Goal: Information Seeking & Learning: Learn about a topic

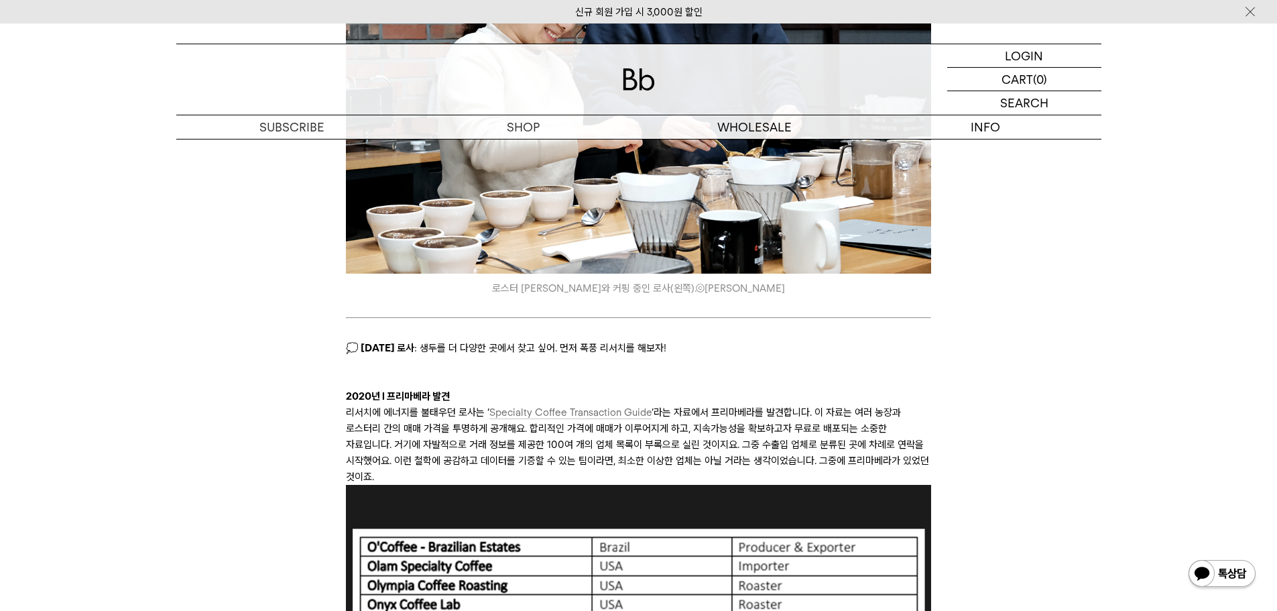
scroll to position [1341, 0]
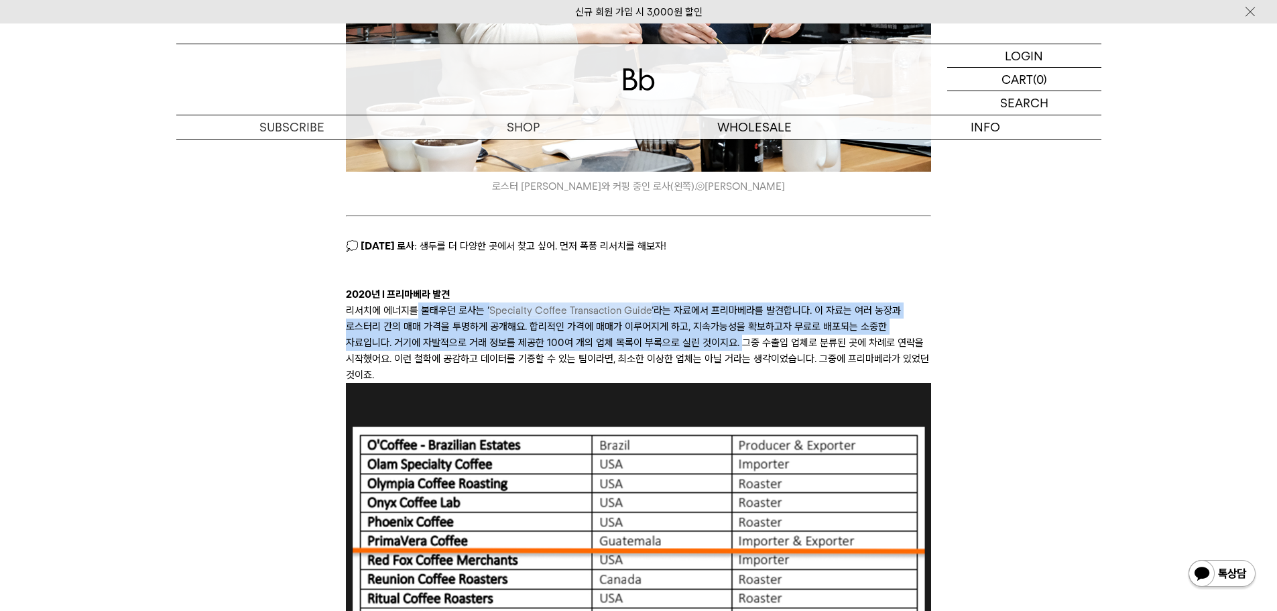
drag, startPoint x: 414, startPoint y: 278, endPoint x: 669, endPoint y: 307, distance: 257.1
click at [666, 307] on p "리서치에 에너지를 불태우던 로사는 ‘ Specialty Coffee Transaction Guide ‘라는 자료에서 프리마베라를 발견합니다. …" at bounding box center [638, 342] width 585 height 80
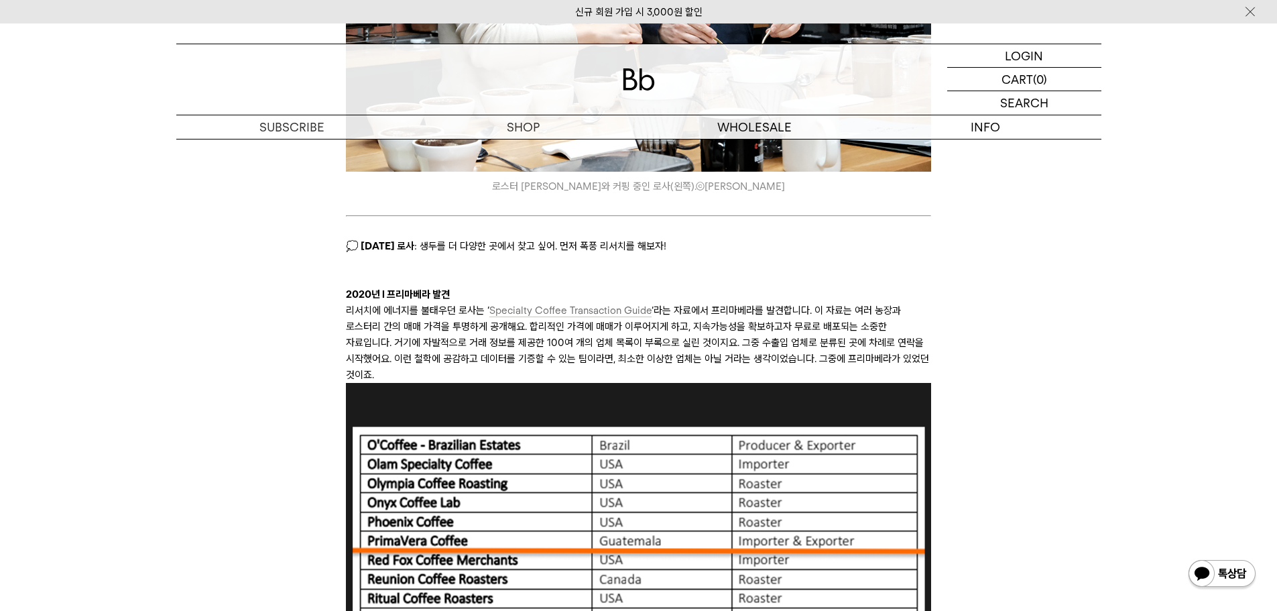
click at [675, 306] on p "리서치에 에너지를 불태우던 로사는 ‘ Specialty Coffee Transaction Guide ‘라는 자료에서 프리마베라를 발견합니다. …" at bounding box center [638, 342] width 585 height 80
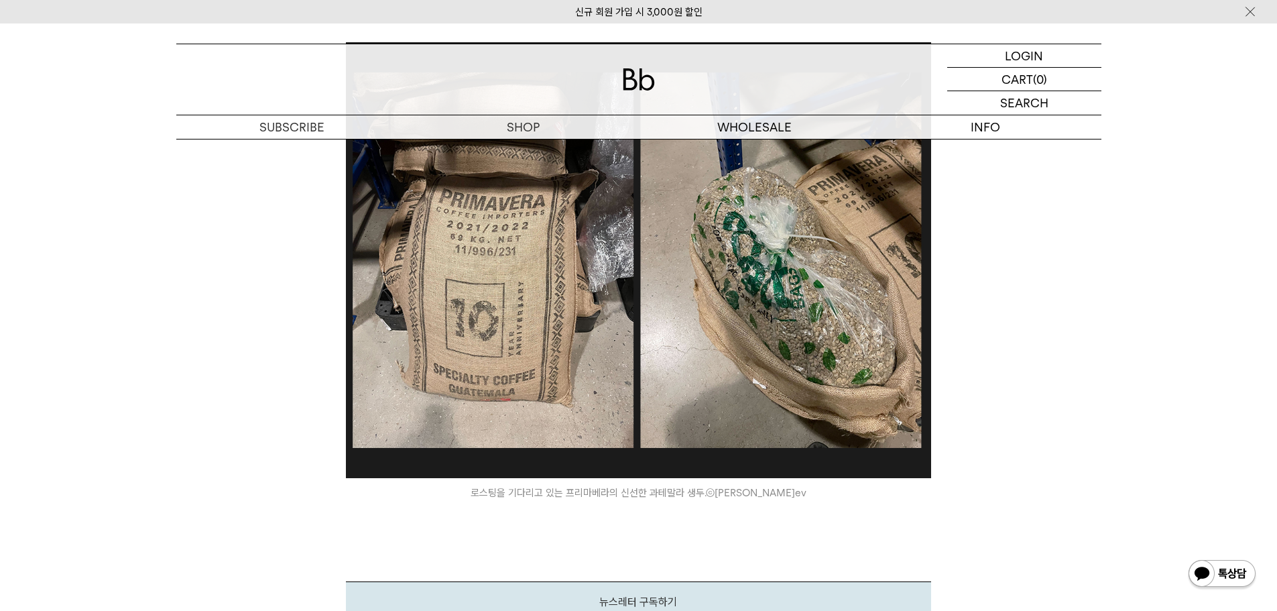
scroll to position [5829, 0]
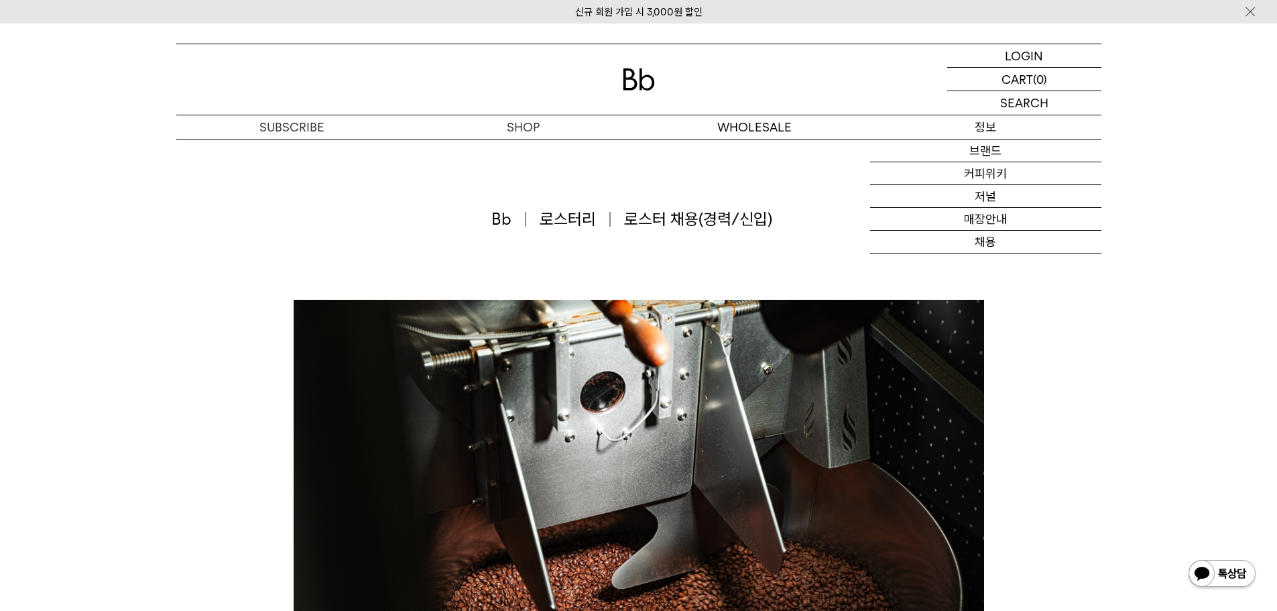
click at [955, 129] on p "정보" at bounding box center [985, 126] width 231 height 23
click at [972, 129] on p "정보" at bounding box center [985, 126] width 231 height 23
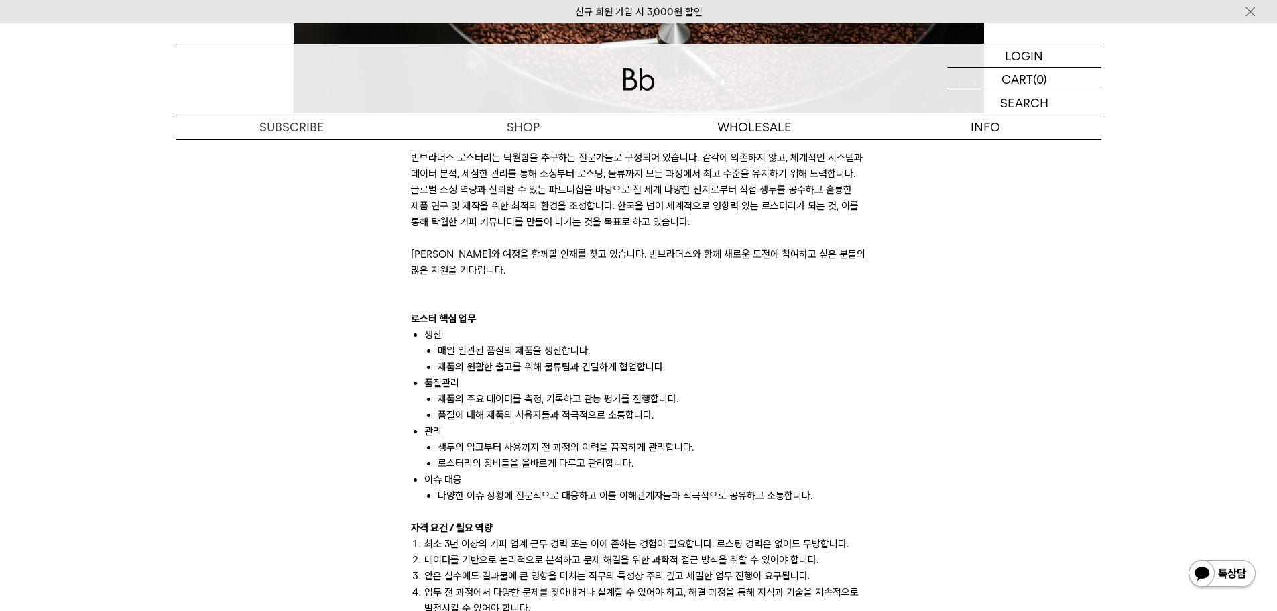
scroll to position [603, 0]
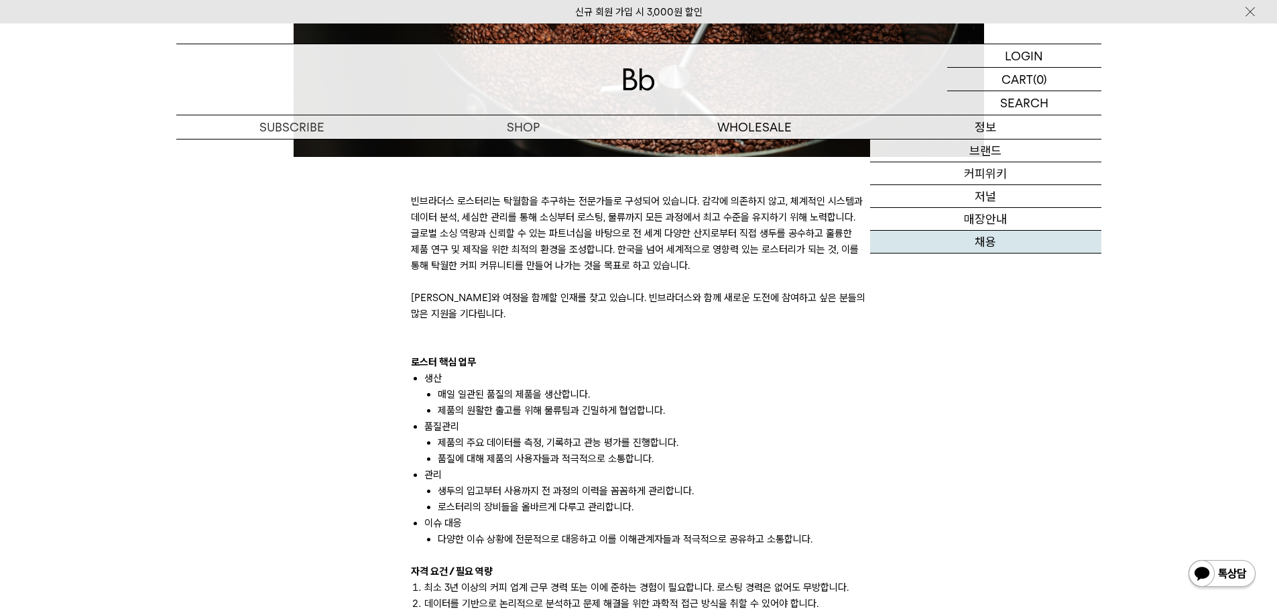
click at [983, 243] on link "채용" at bounding box center [985, 242] width 231 height 23
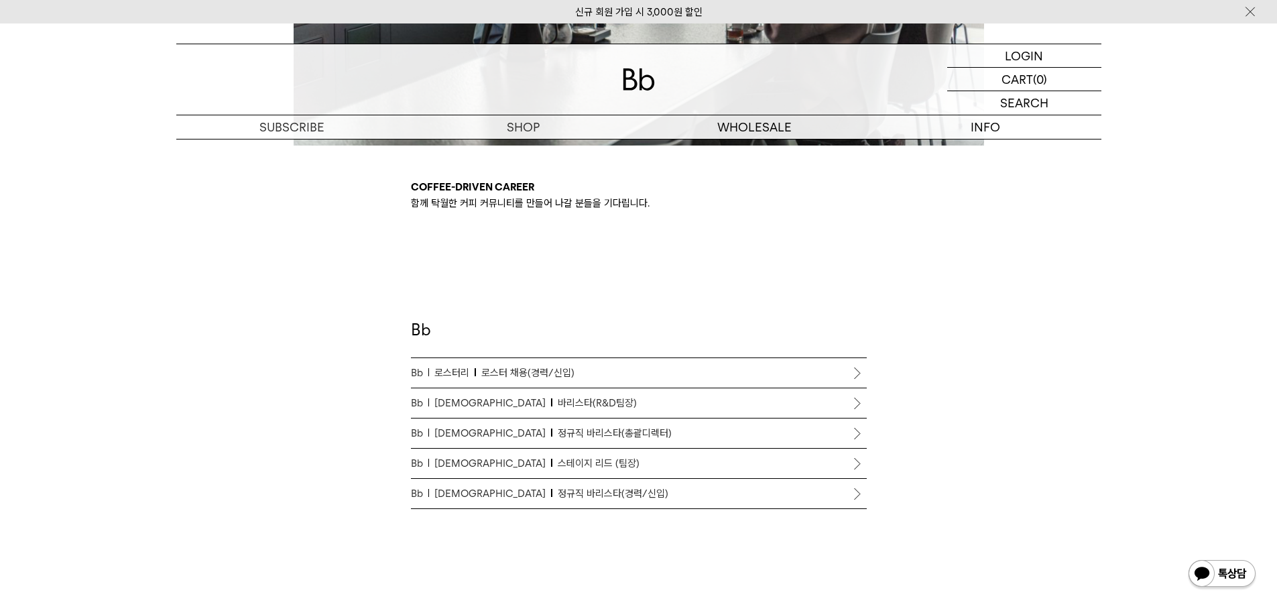
scroll to position [603, 0]
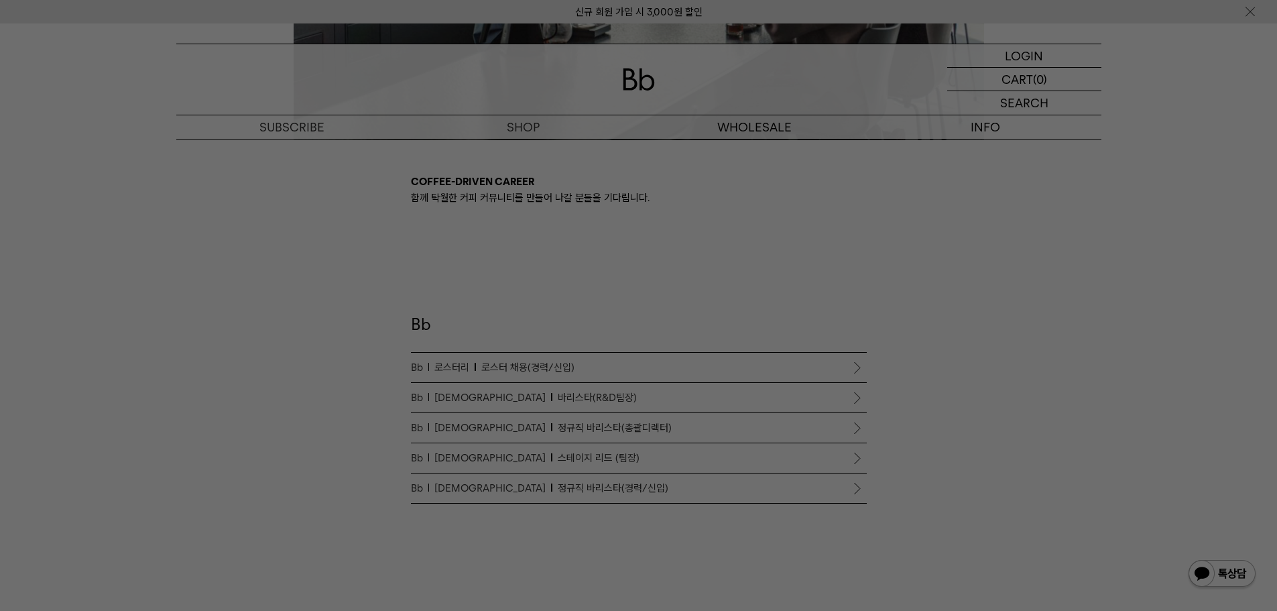
drag, startPoint x: 721, startPoint y: 284, endPoint x: 710, endPoint y: 288, distance: 12.1
click at [720, 284] on div at bounding box center [638, 305] width 1277 height 611
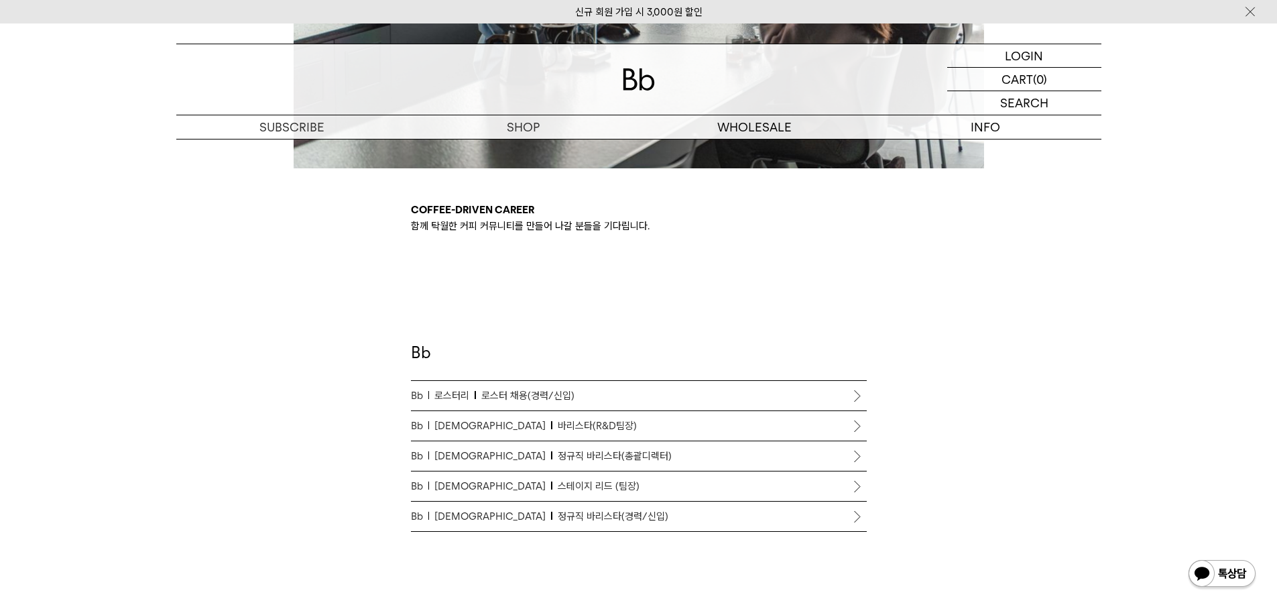
scroll to position [536, 0]
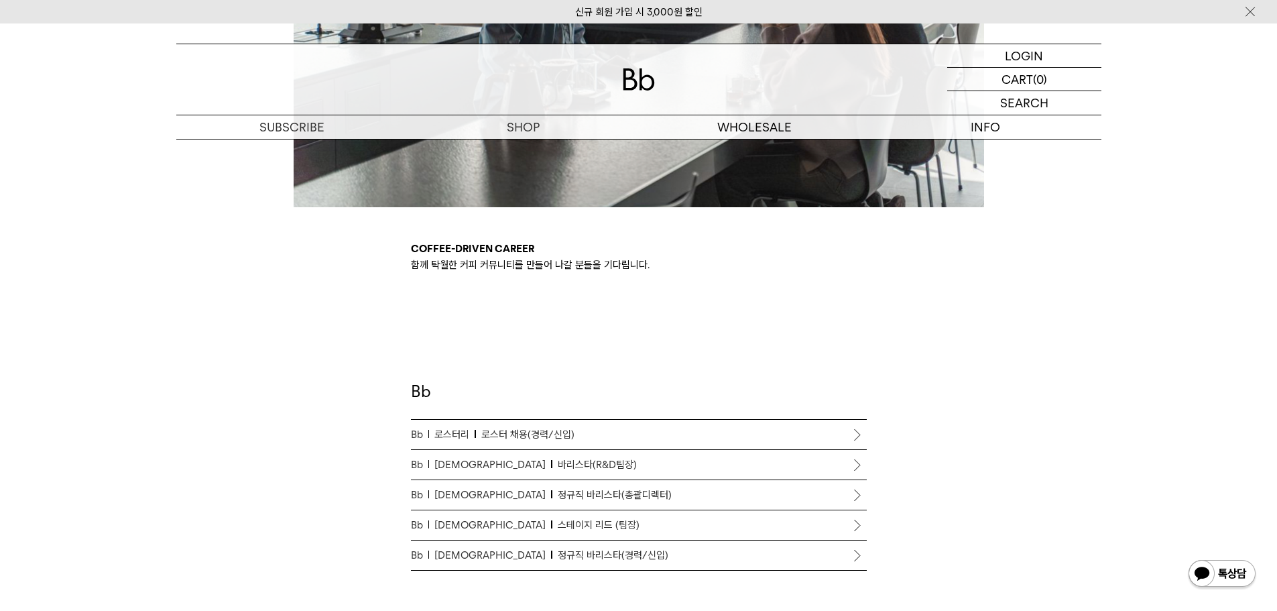
click at [531, 422] on link "Bb 로스터리 로스터 채용(경력/신입)" at bounding box center [639, 434] width 456 height 29
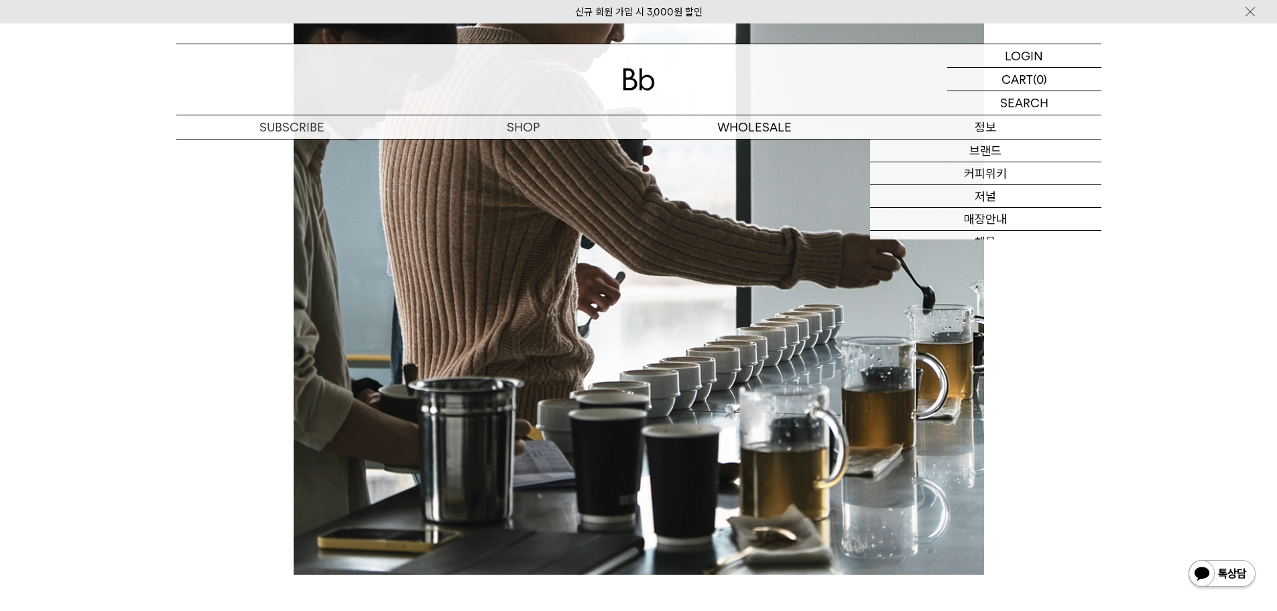
scroll to position [268, 0]
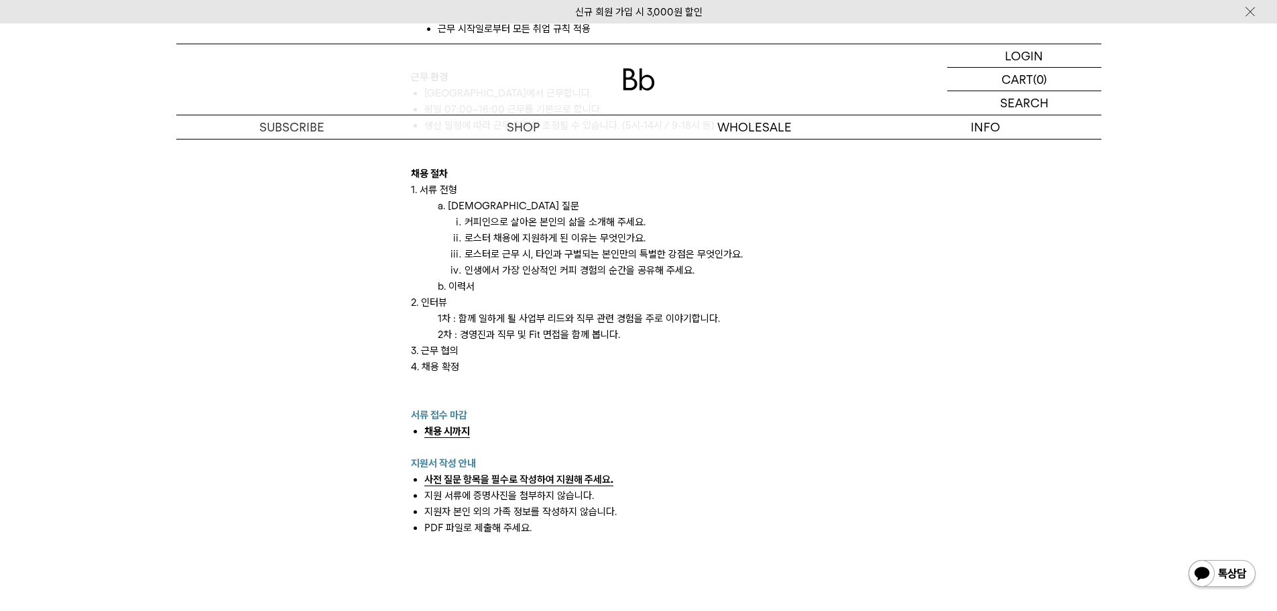
scroll to position [1408, 0]
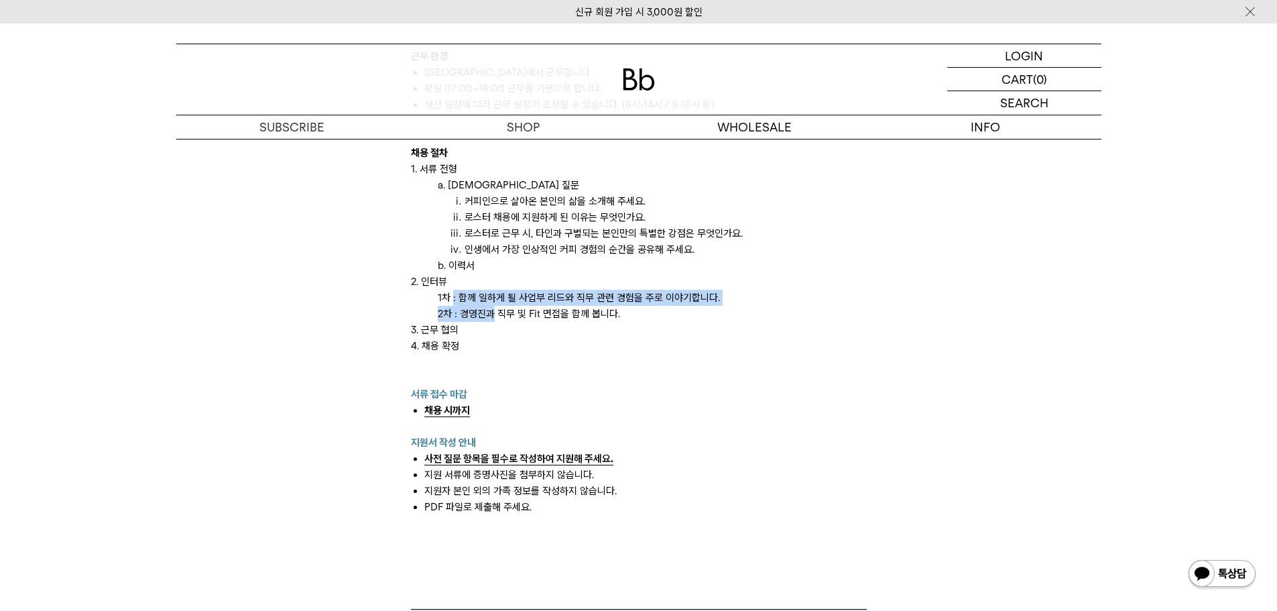
drag, startPoint x: 452, startPoint y: 300, endPoint x: 500, endPoint y: 317, distance: 51.1
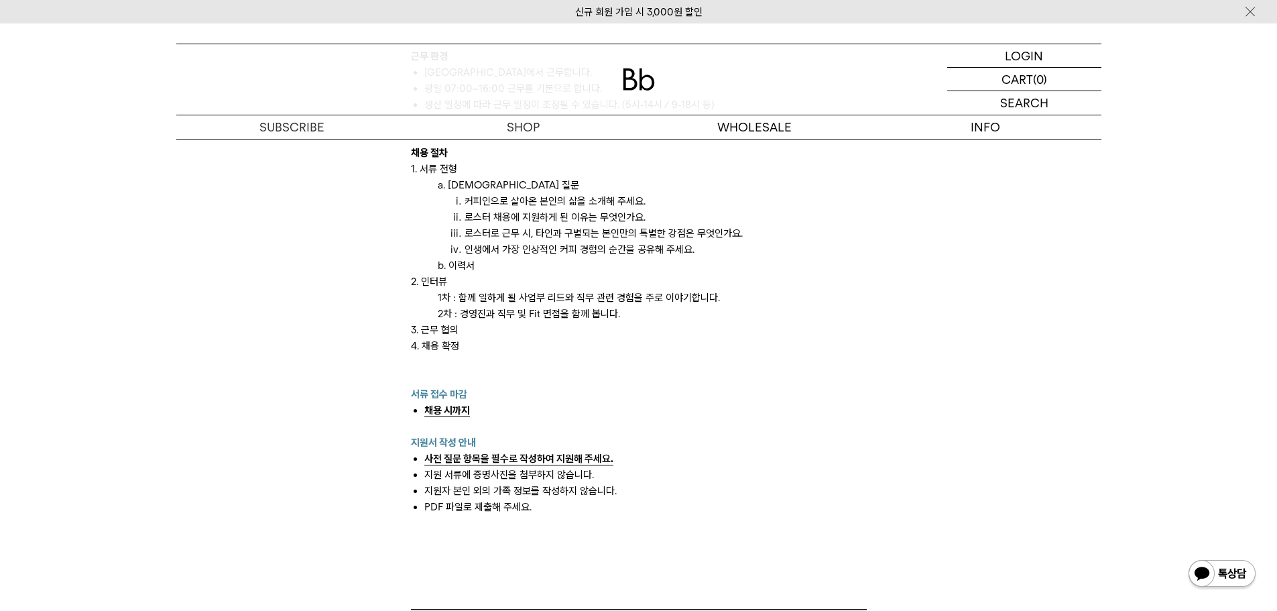
click at [502, 317] on p "2차 : 경영진과 직무 및 Fit 면접을 함께 봅니다." at bounding box center [652, 314] width 429 height 16
click at [616, 315] on p "2차 : 경영진과 직무 및 Fit 면접을 함께 봅니다." at bounding box center [652, 314] width 429 height 16
click at [618, 315] on p "2차 : 경영진과 직무 및 Fit 면접을 함께 봅니다." at bounding box center [652, 314] width 429 height 16
drag, startPoint x: 487, startPoint y: 290, endPoint x: 537, endPoint y: 318, distance: 57.0
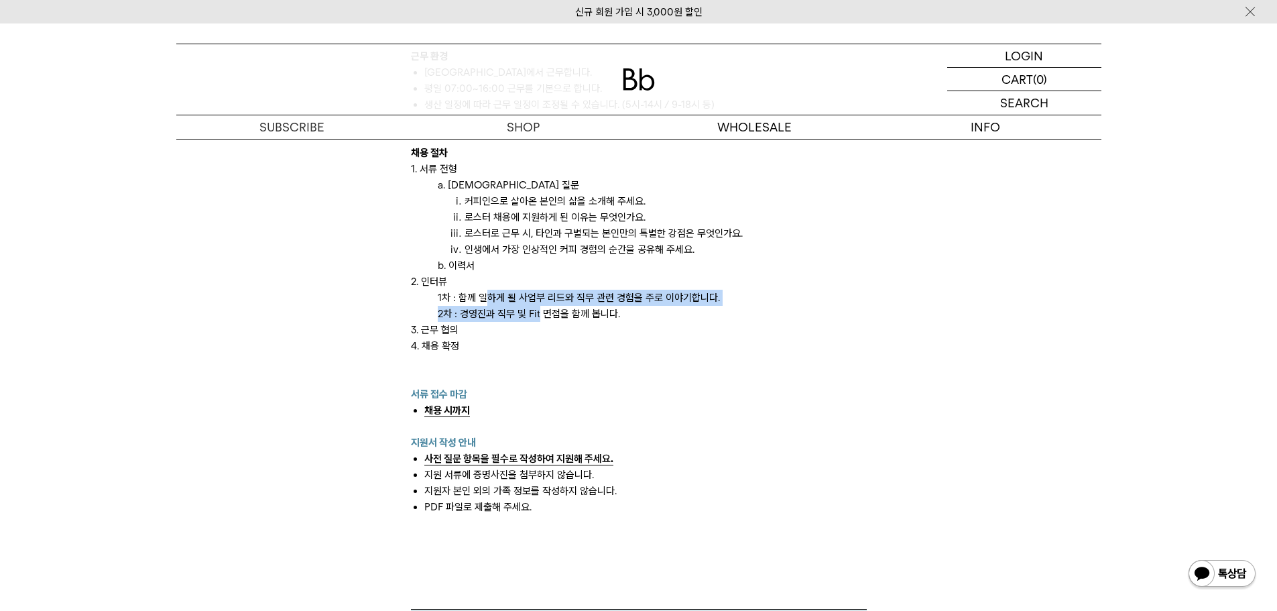
click at [537, 318] on p "2차 : 경영진과 직무 및 Fit 면접을 함께 봅니다." at bounding box center [652, 314] width 429 height 16
drag, startPoint x: 430, startPoint y: 295, endPoint x: 634, endPoint y: 320, distance: 205.3
click at [634, 320] on p "2차 : 경영진과 직무 및 Fit 면접을 함께 봅니다." at bounding box center [652, 314] width 429 height 16
drag, startPoint x: 513, startPoint y: 303, endPoint x: 464, endPoint y: 298, distance: 49.9
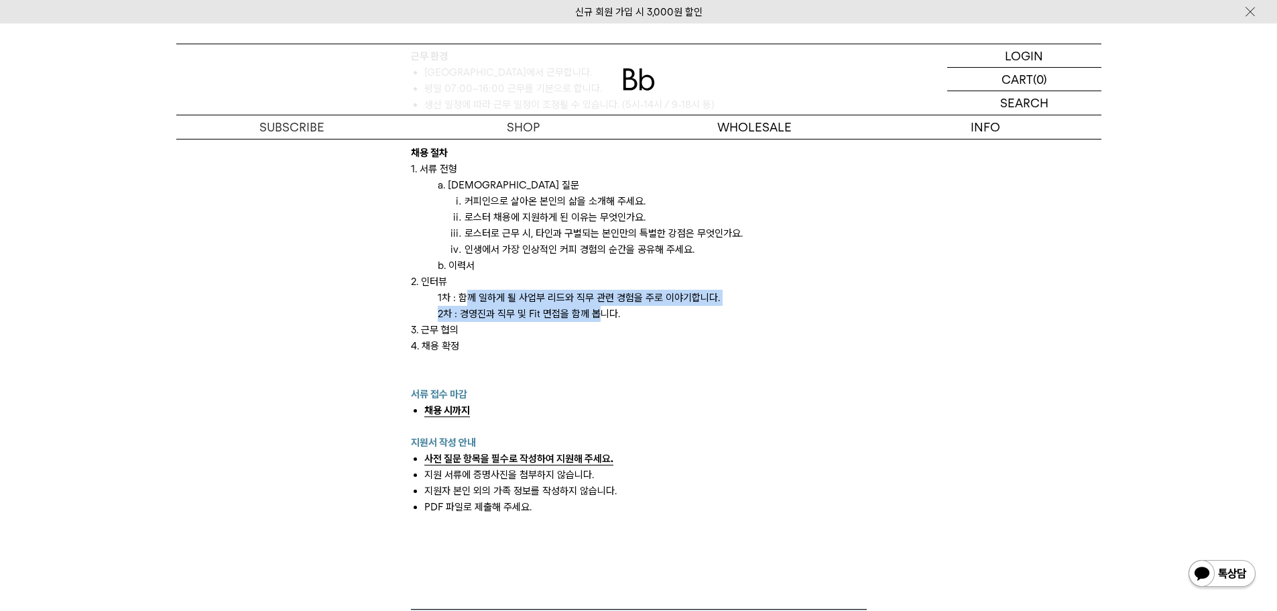
click at [506, 312] on p "2차 : 경영진과 직무 및 Fit 면접을 함께 봅니다." at bounding box center [652, 314] width 429 height 16
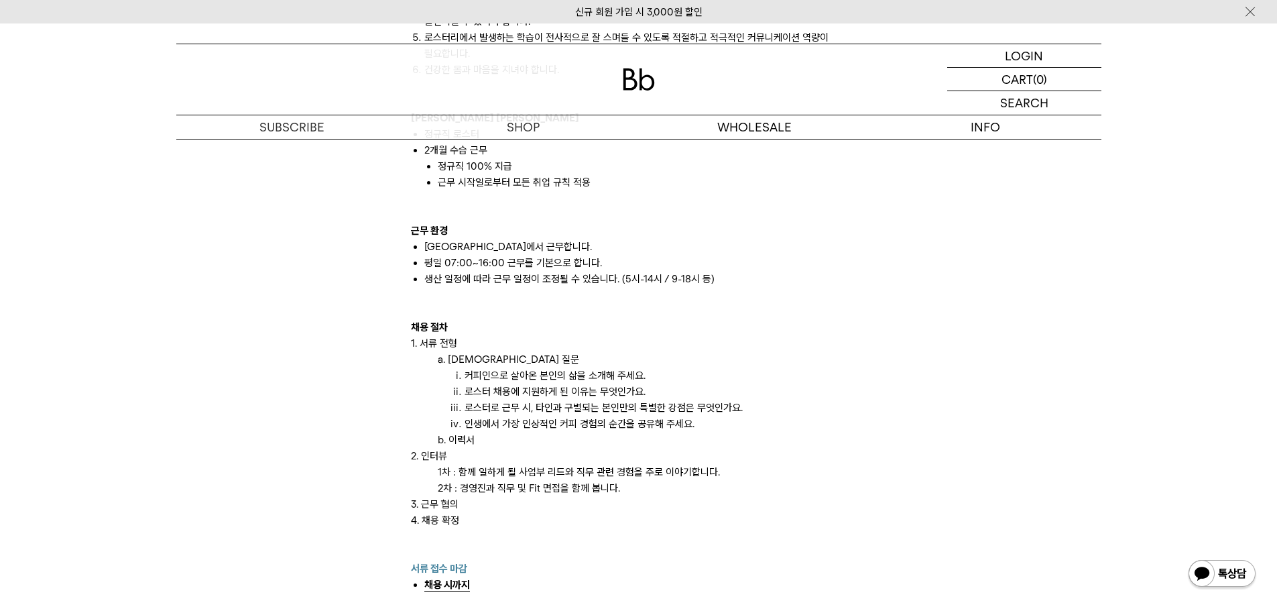
scroll to position [1207, 0]
